Goal: Transaction & Acquisition: Purchase product/service

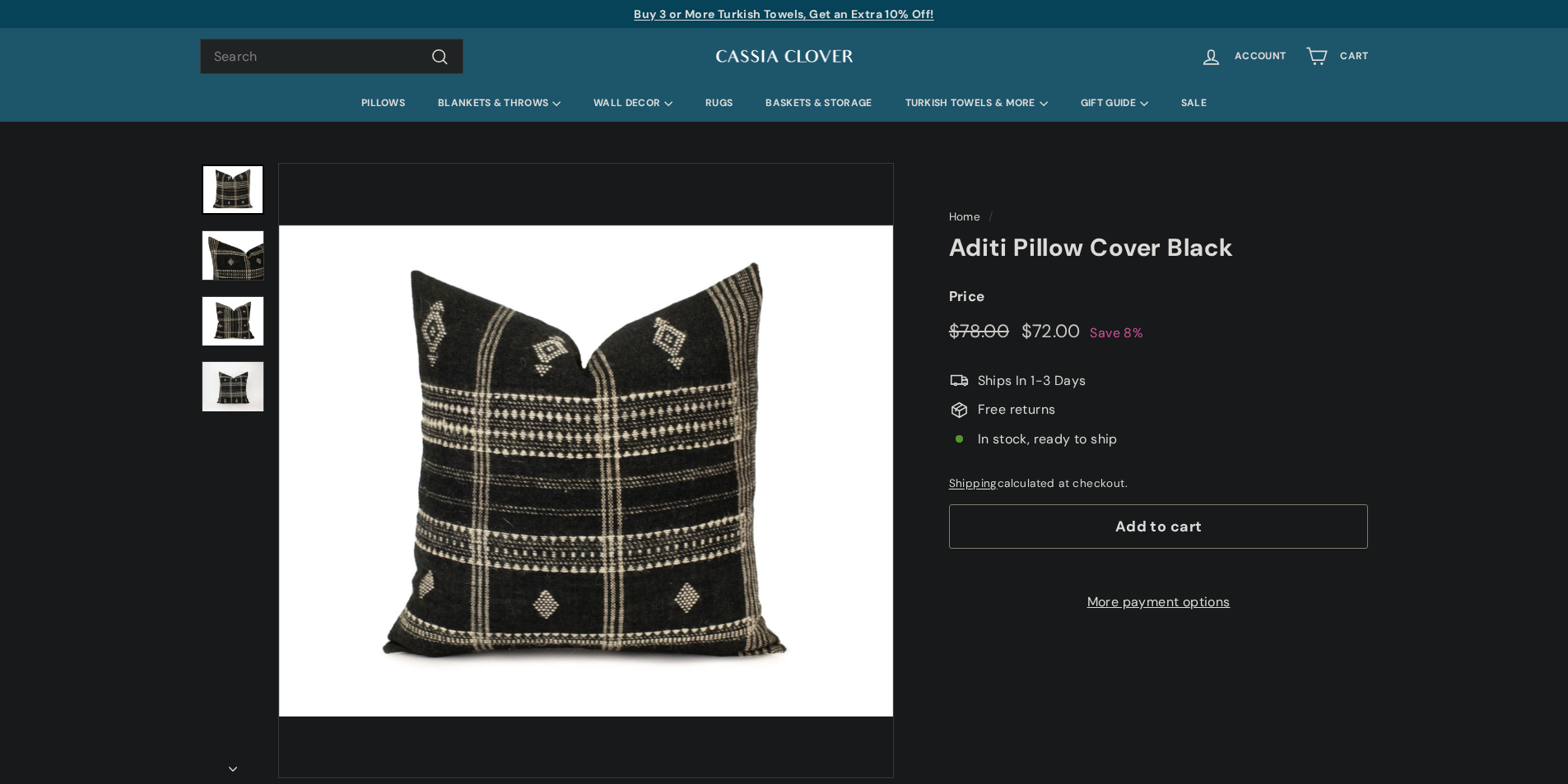
click at [1132, 613] on link "More payment options" at bounding box center [1159, 602] width 420 height 21
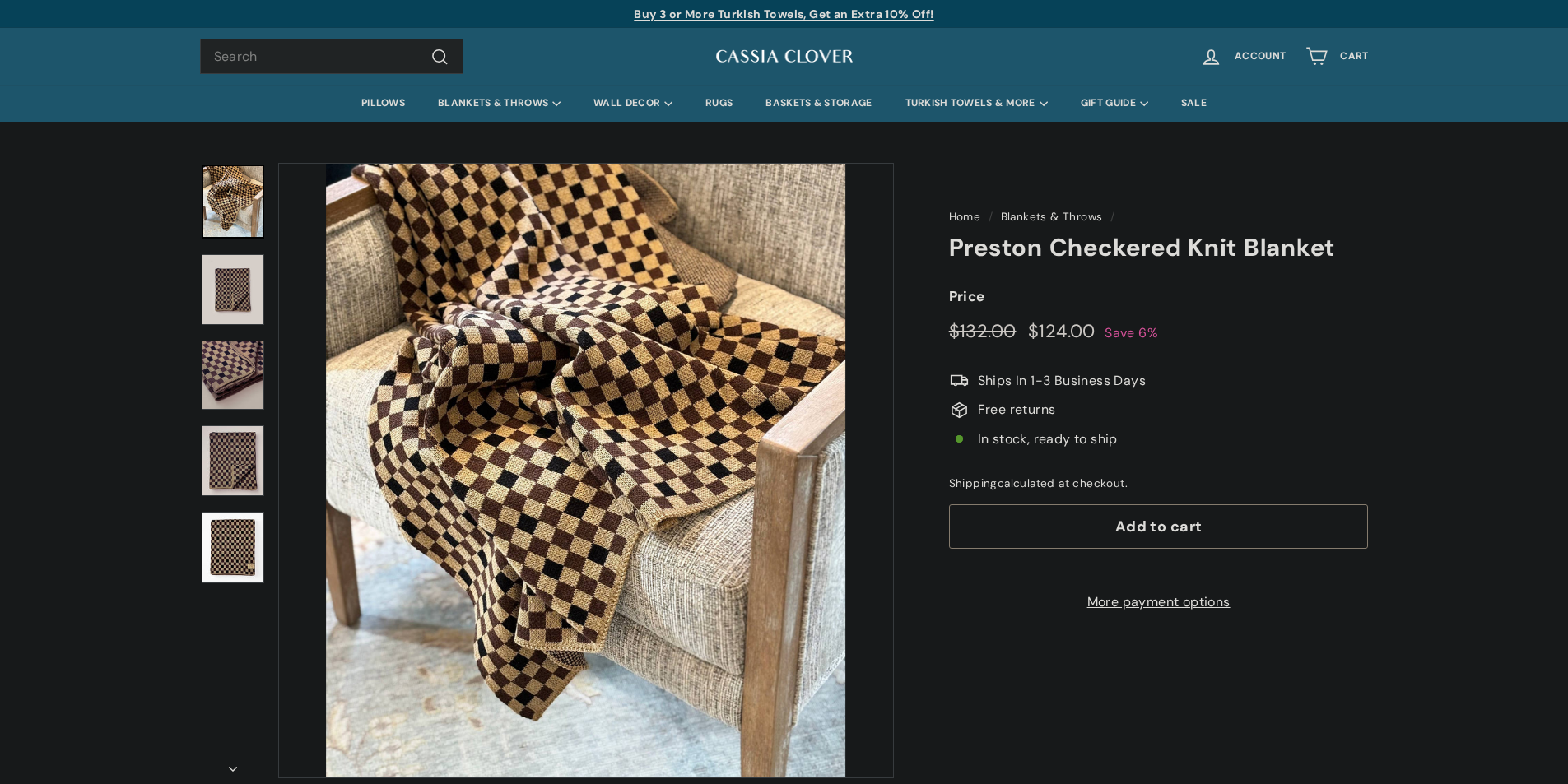
click at [1124, 613] on link "More payment options" at bounding box center [1159, 602] width 420 height 21
